Goal: Information Seeking & Learning: Learn about a topic

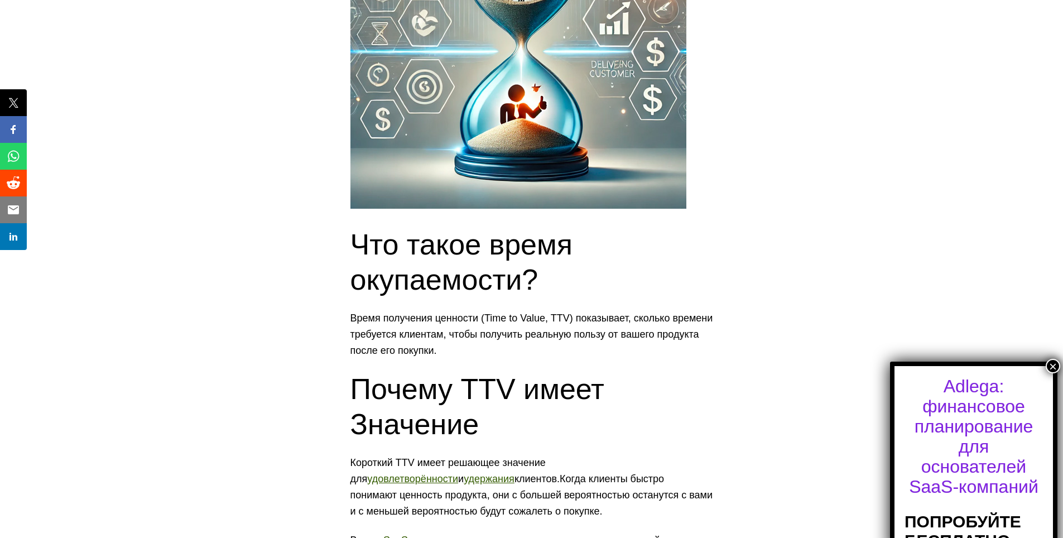
scroll to position [502, 0]
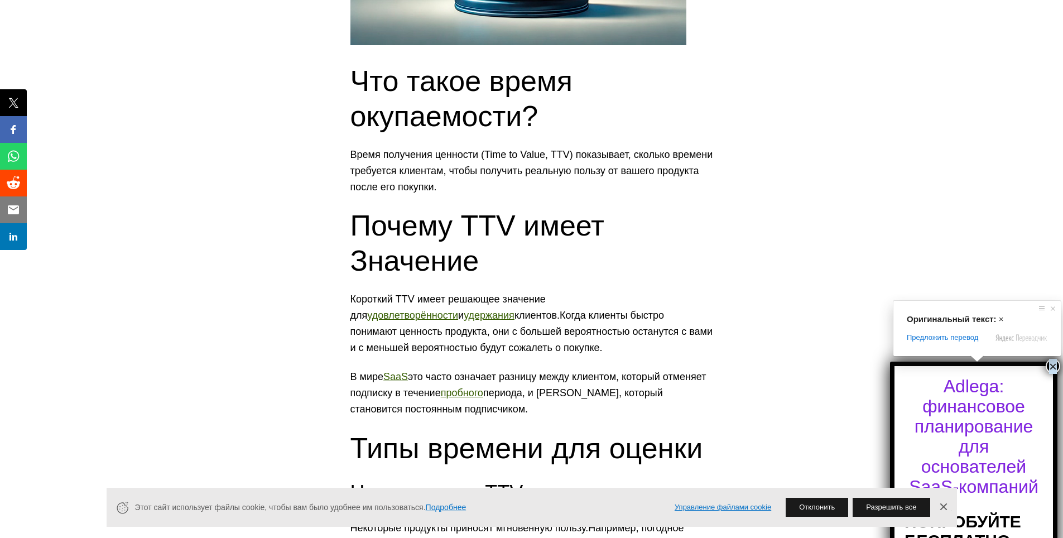
click at [1051, 366] on ya-tr-span "×" at bounding box center [1053, 366] width 8 height 15
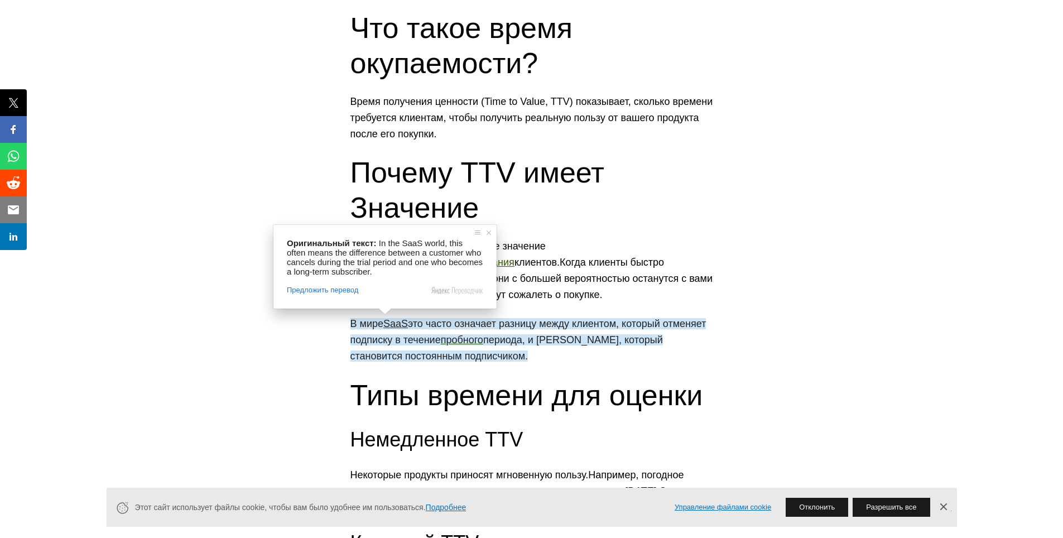
scroll to position [669, 0]
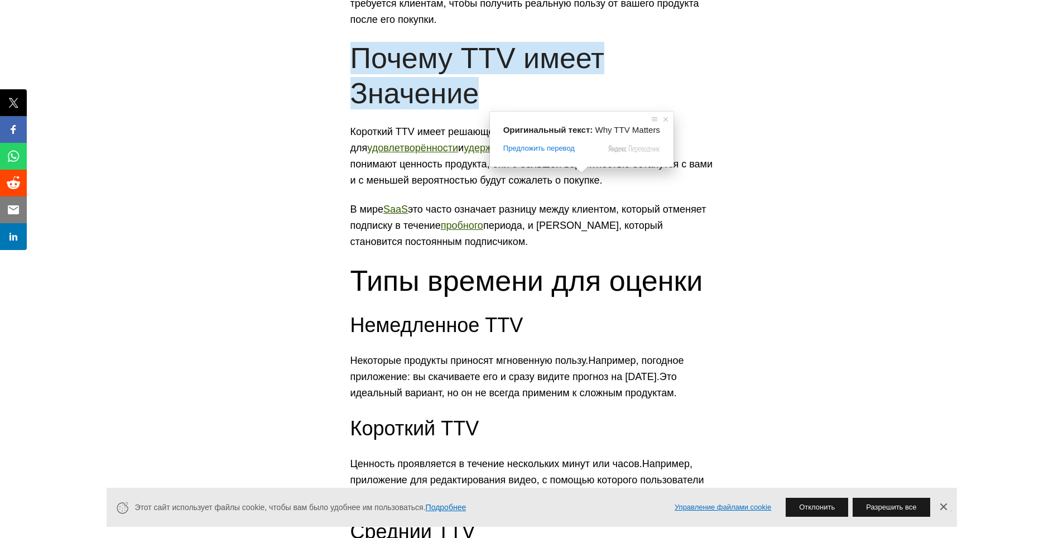
click at [571, 206] on ya-tr-span "это часто означает разницу между клиентом, который отменяет подписку в течение" at bounding box center [528, 217] width 356 height 27
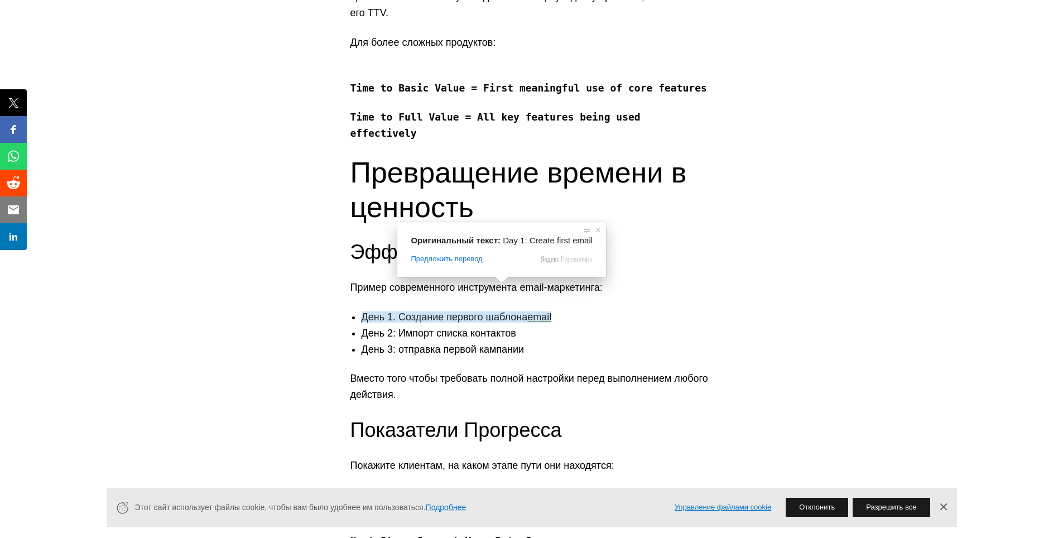
scroll to position [1673, 0]
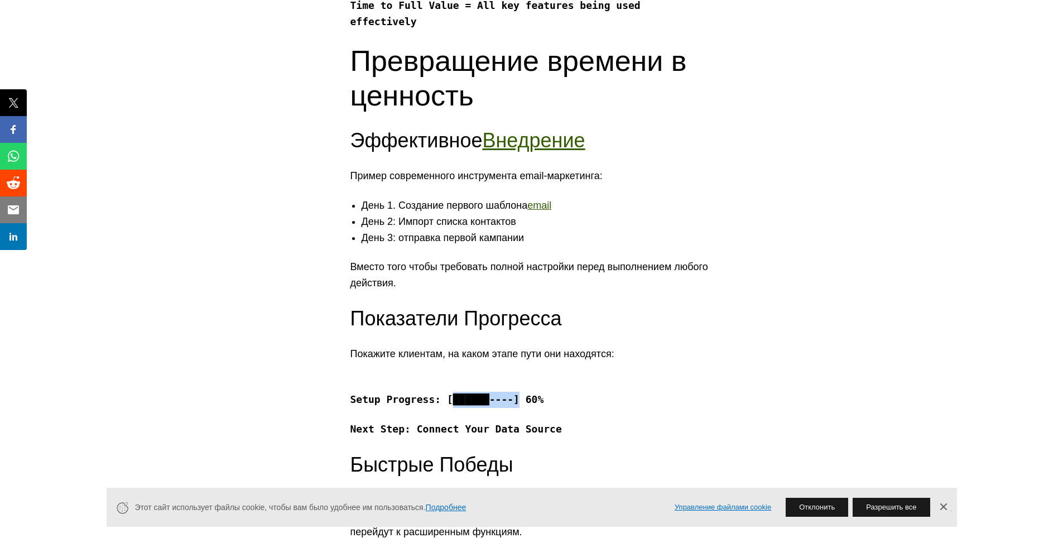
drag, startPoint x: 441, startPoint y: 370, endPoint x: 499, endPoint y: 368, distance: 58.6
click at [499, 393] on code "Setup Progress: [██████----] 60%" at bounding box center [447, 399] width 194 height 12
click at [427, 393] on code "Setup Progress: [██████----] 60%" at bounding box center [447, 399] width 194 height 12
drag, startPoint x: 349, startPoint y: 372, endPoint x: 538, endPoint y: 376, distance: 188.6
click at [538, 376] on div "Что такое время окупаемости? Время получения ценности (Time to Value, TTV) пока…" at bounding box center [531, 292] width 1063 height 3507
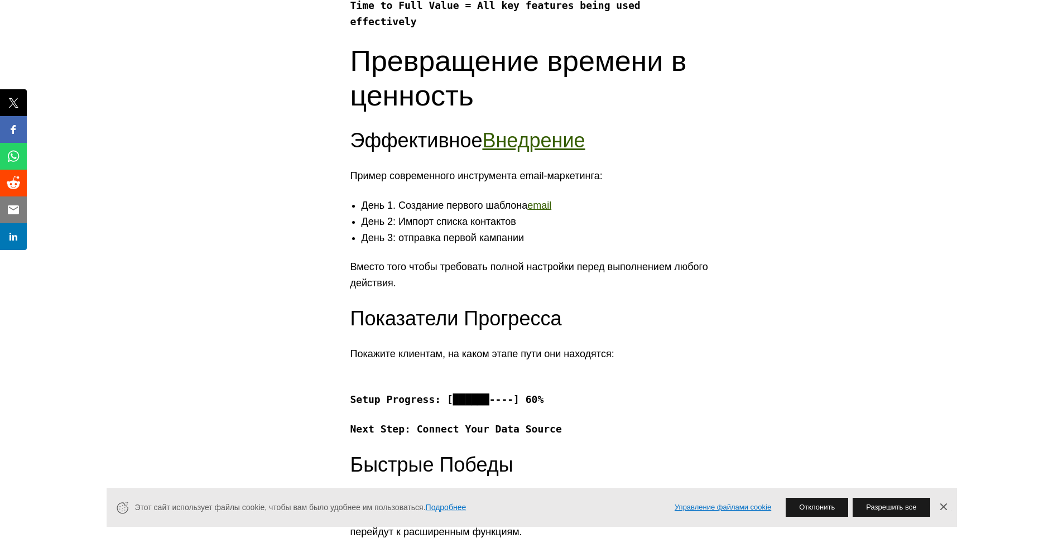
click at [500, 421] on p "Next Step: Connect Your Data Source" at bounding box center [531, 429] width 363 height 16
drag, startPoint x: 352, startPoint y: 401, endPoint x: 547, endPoint y: 397, distance: 194.7
click at [547, 421] on p "Next Step: Connect Your Data Source" at bounding box center [531, 429] width 363 height 16
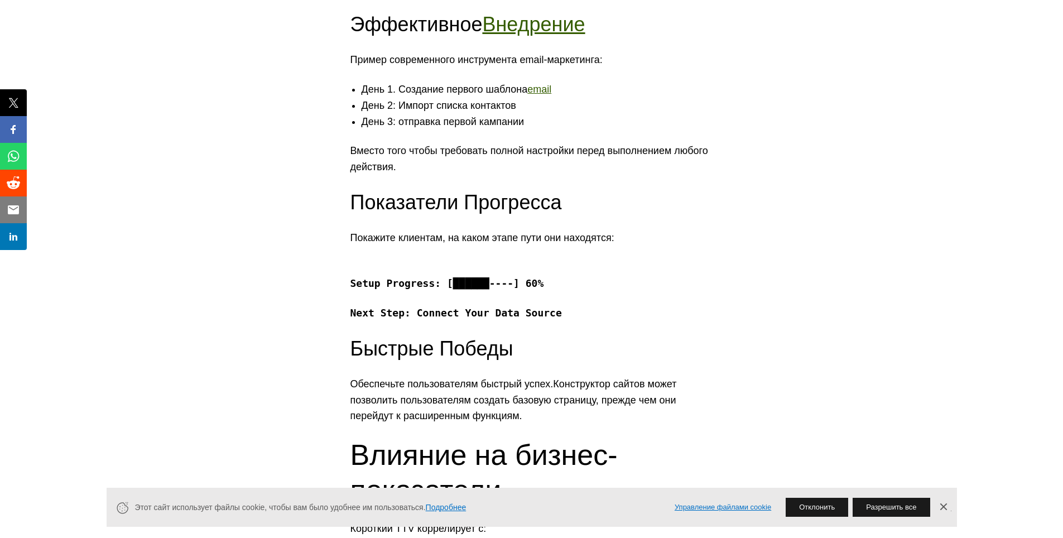
scroll to position [1897, 0]
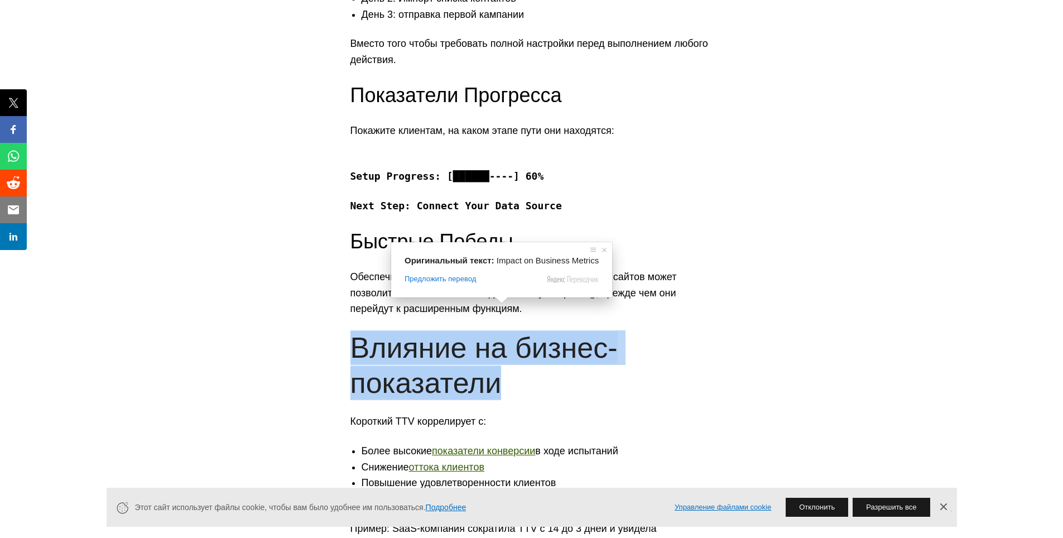
drag, startPoint x: 497, startPoint y: 360, endPoint x: 348, endPoint y: 317, distance: 155.7
click at [348, 317] on div "Что такое время окупаемости? Время получения ценности (Time to Value, TTV) пока…" at bounding box center [531, 68] width 1063 height 3507
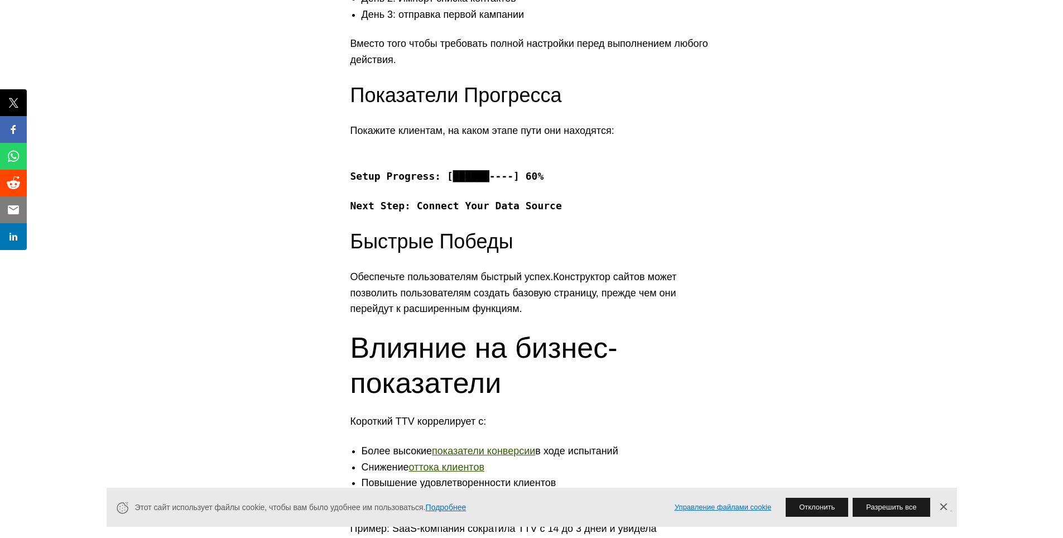
click at [345, 239] on div "Что такое время окупаемости? Время получения ценности (Time to Value, TTV) пока…" at bounding box center [531, 68] width 1063 height 3507
click at [940, 503] on link "Закрыть баннер" at bounding box center [942, 507] width 17 height 17
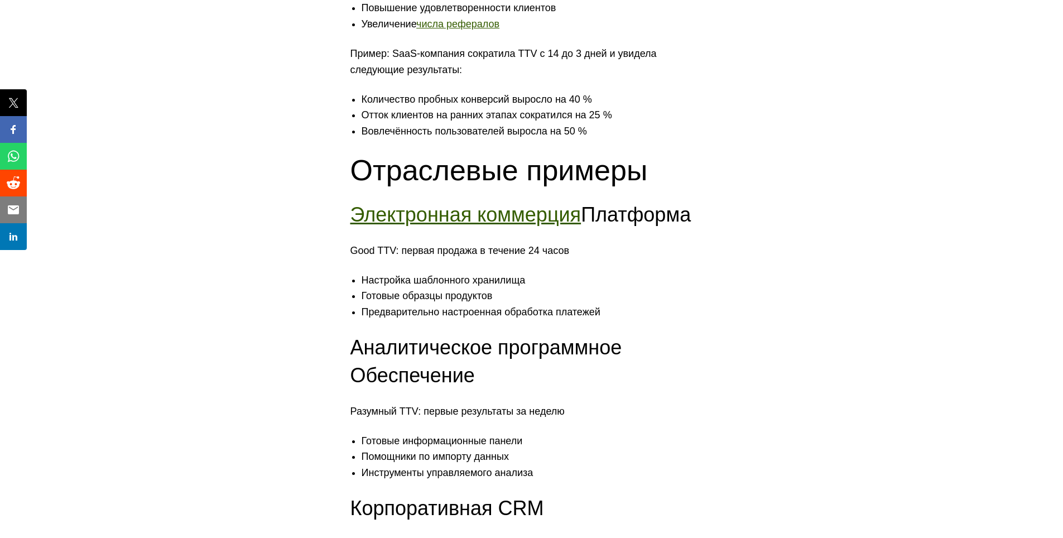
scroll to position [2399, 0]
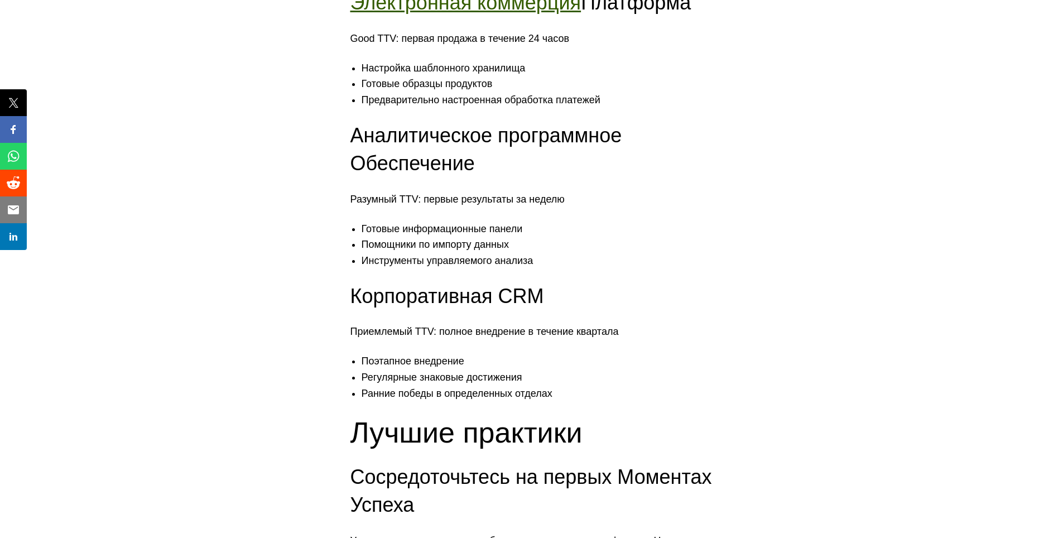
scroll to position [2566, 0]
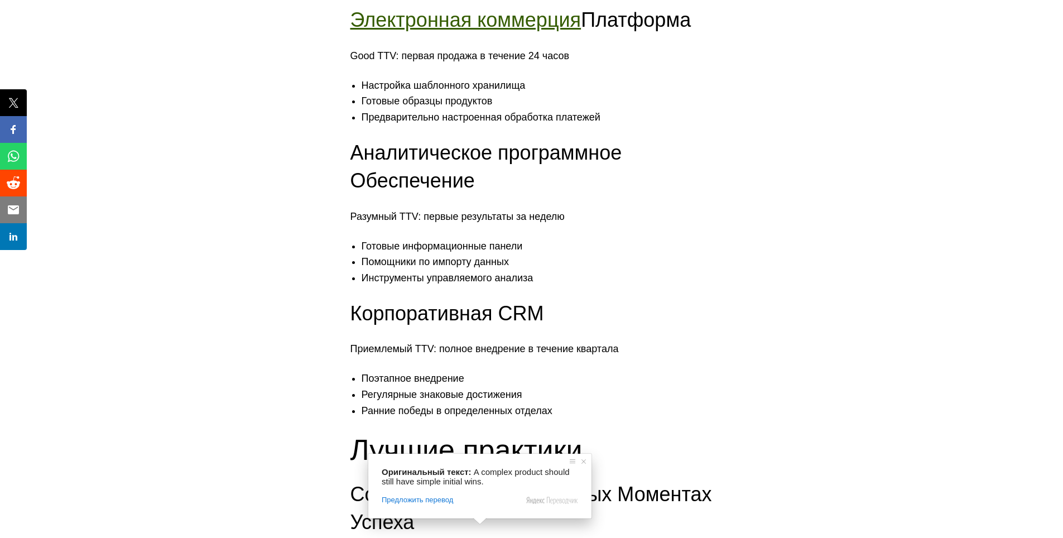
click at [445, 466] on div "Оригинальный текст: A complex product should still have simple initial wins. Пр…" at bounding box center [479, 485] width 223 height 65
click at [583, 462] on span at bounding box center [583, 461] width 11 height 11
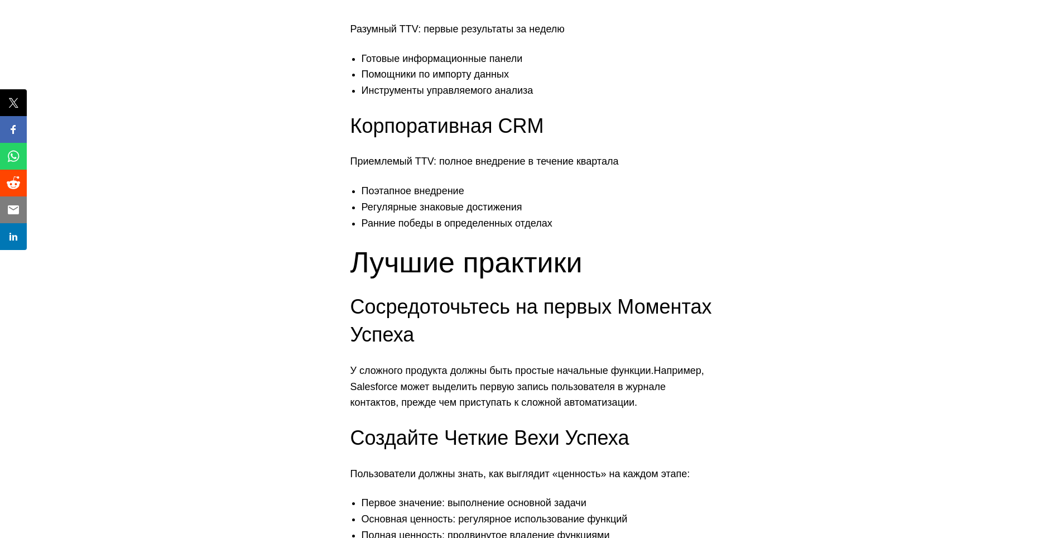
scroll to position [2749, 0]
